Goal: Check status

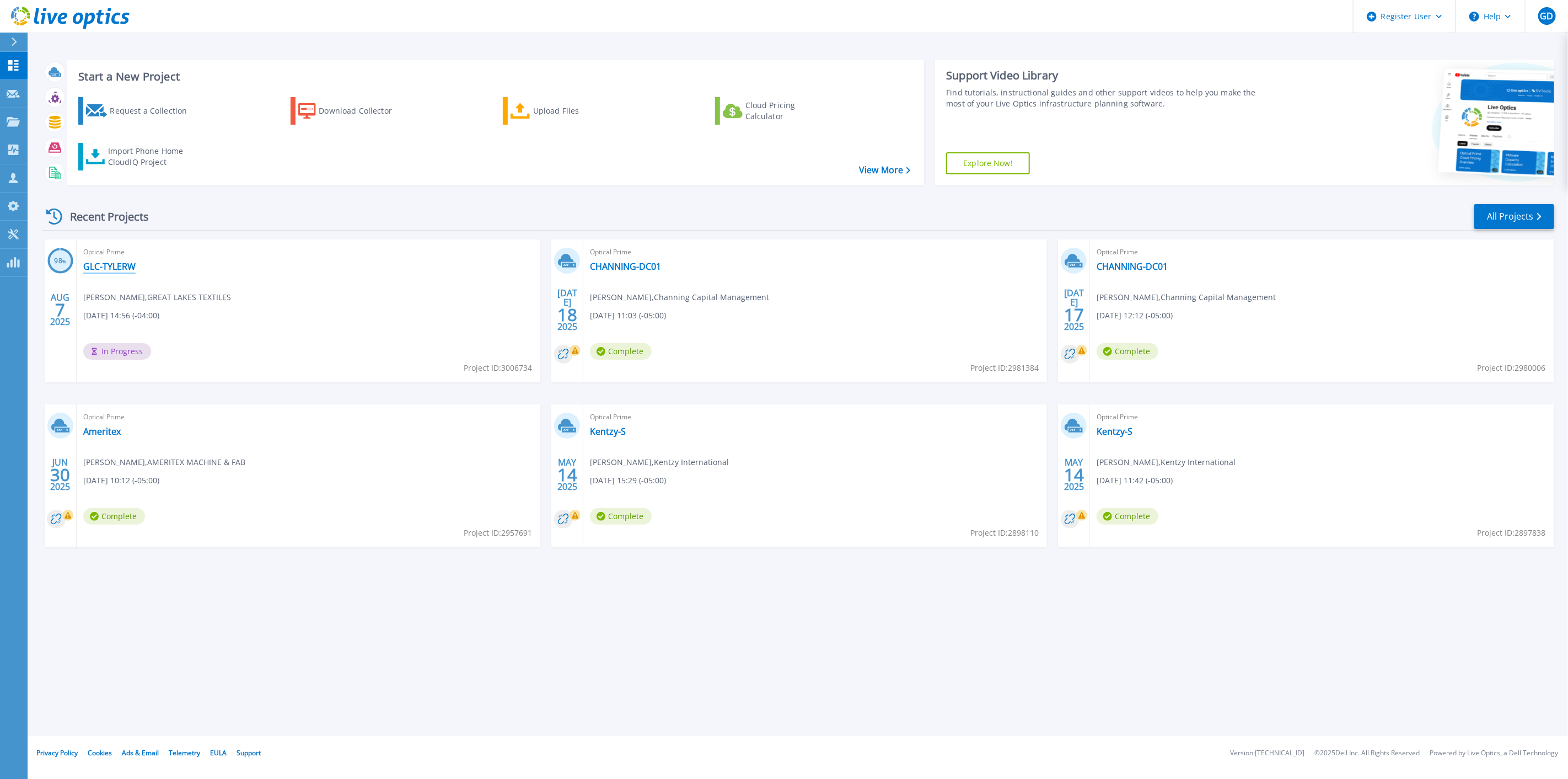
click at [102, 269] on link "GLC-TYLERW" at bounding box center [109, 266] width 52 height 11
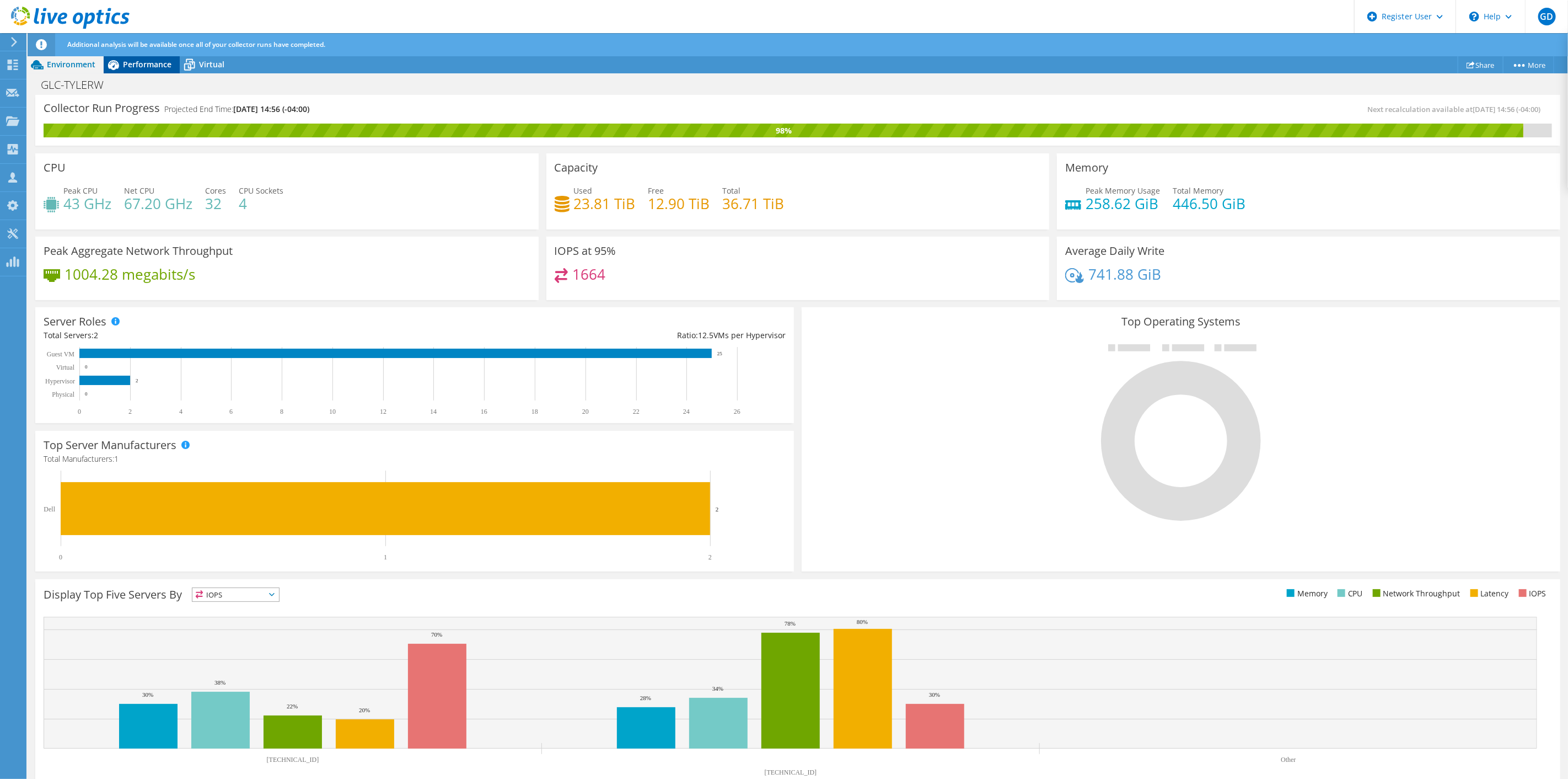
click at [171, 65] on span "Performance" at bounding box center [147, 65] width 48 height 11
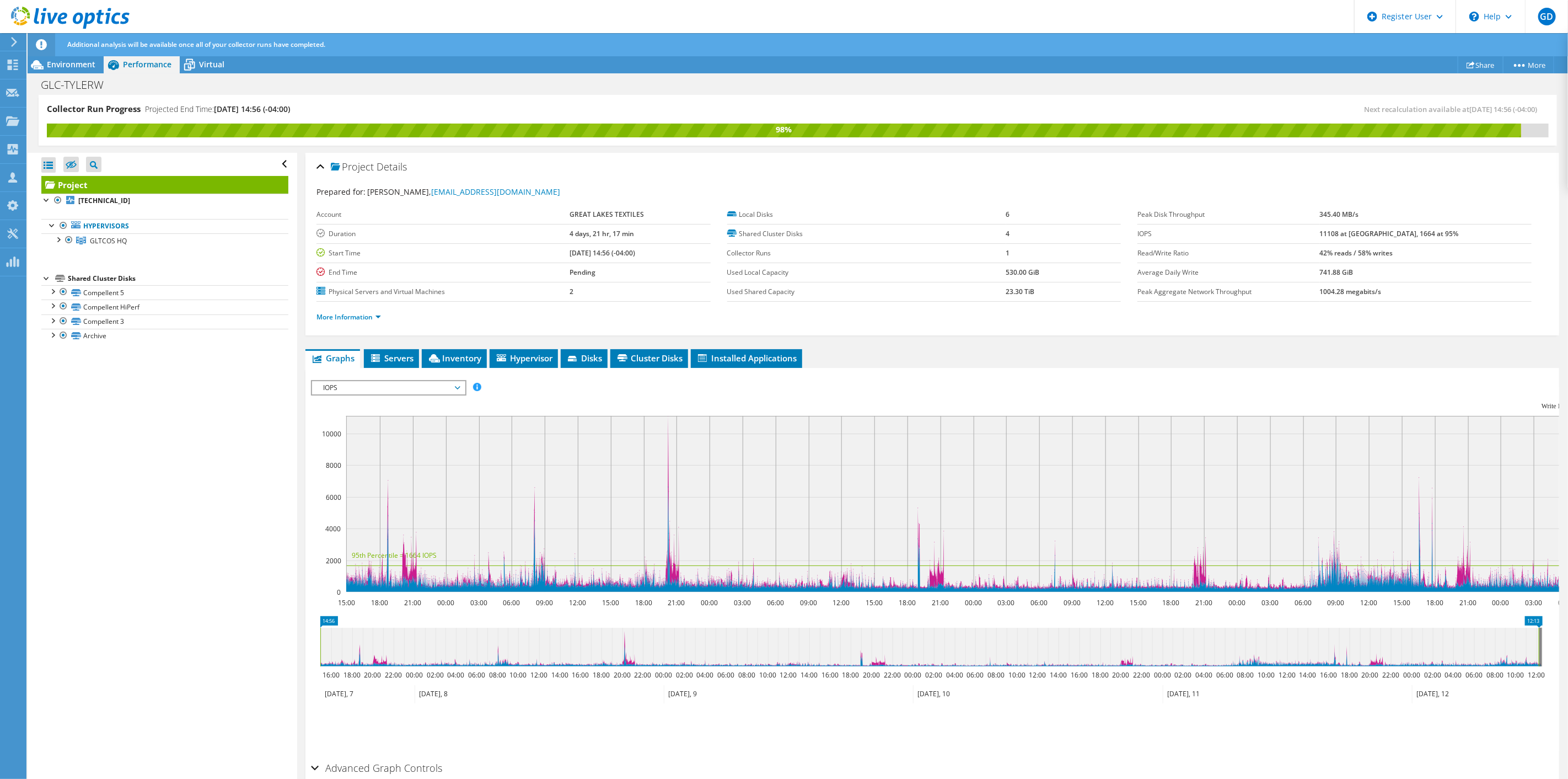
scroll to position [50, 0]
